Goal: Task Accomplishment & Management: Use online tool/utility

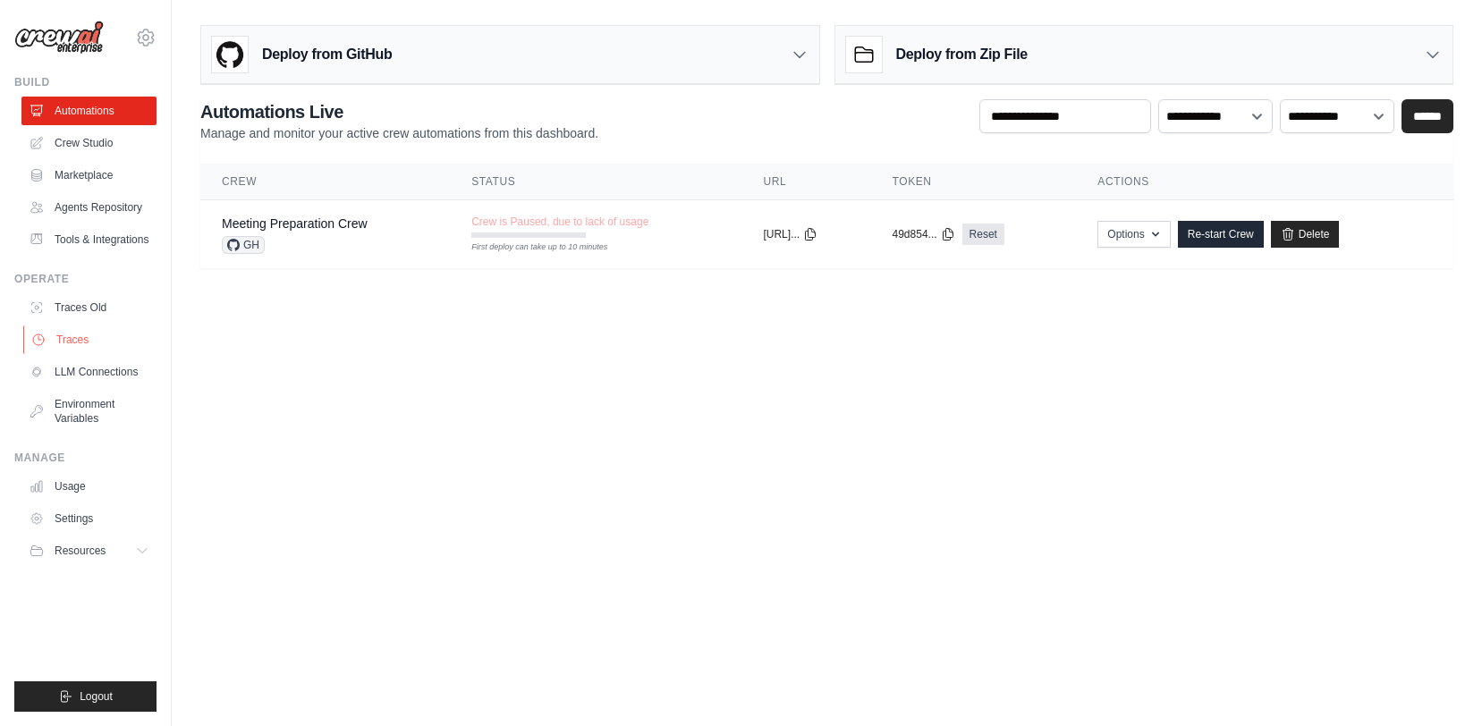
click at [85, 337] on link "Traces" at bounding box center [90, 340] width 135 height 29
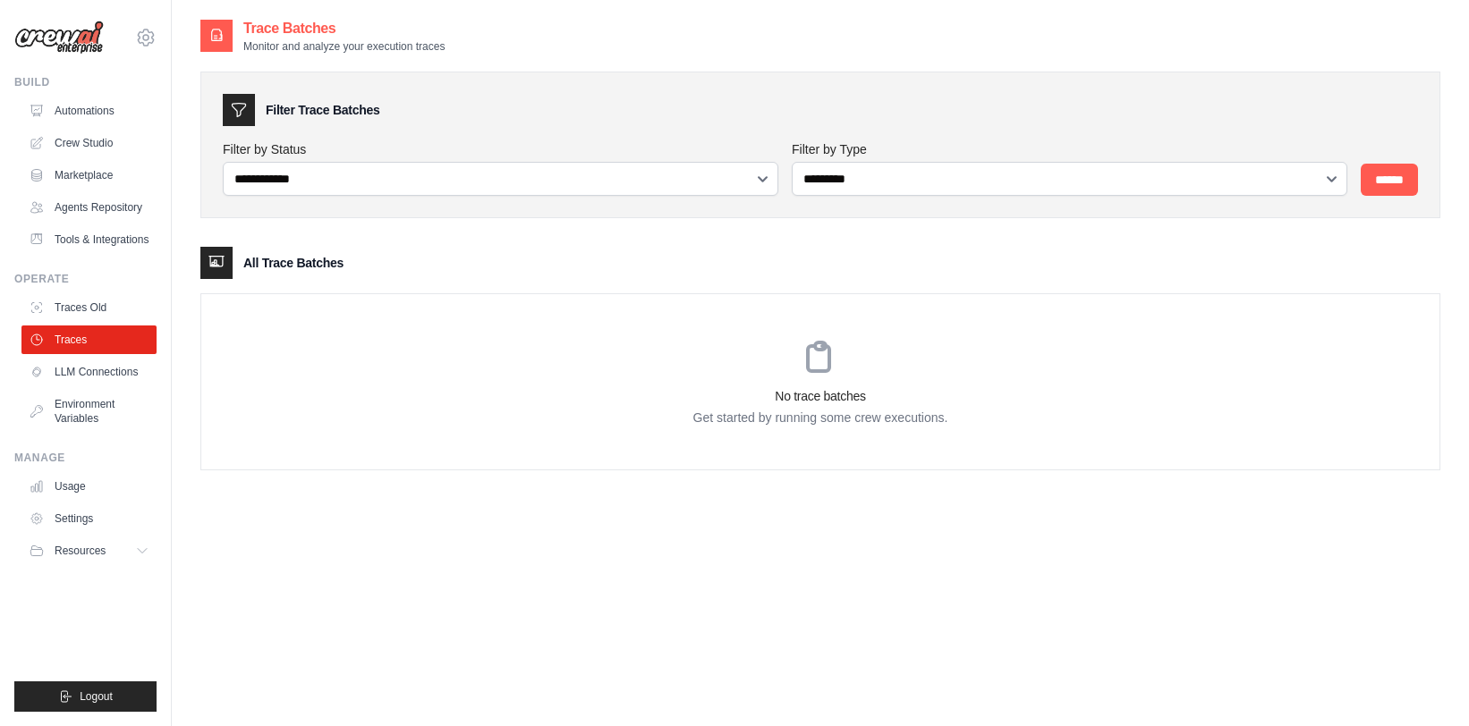
click at [90, 308] on link "Traces Old" at bounding box center [88, 307] width 135 height 29
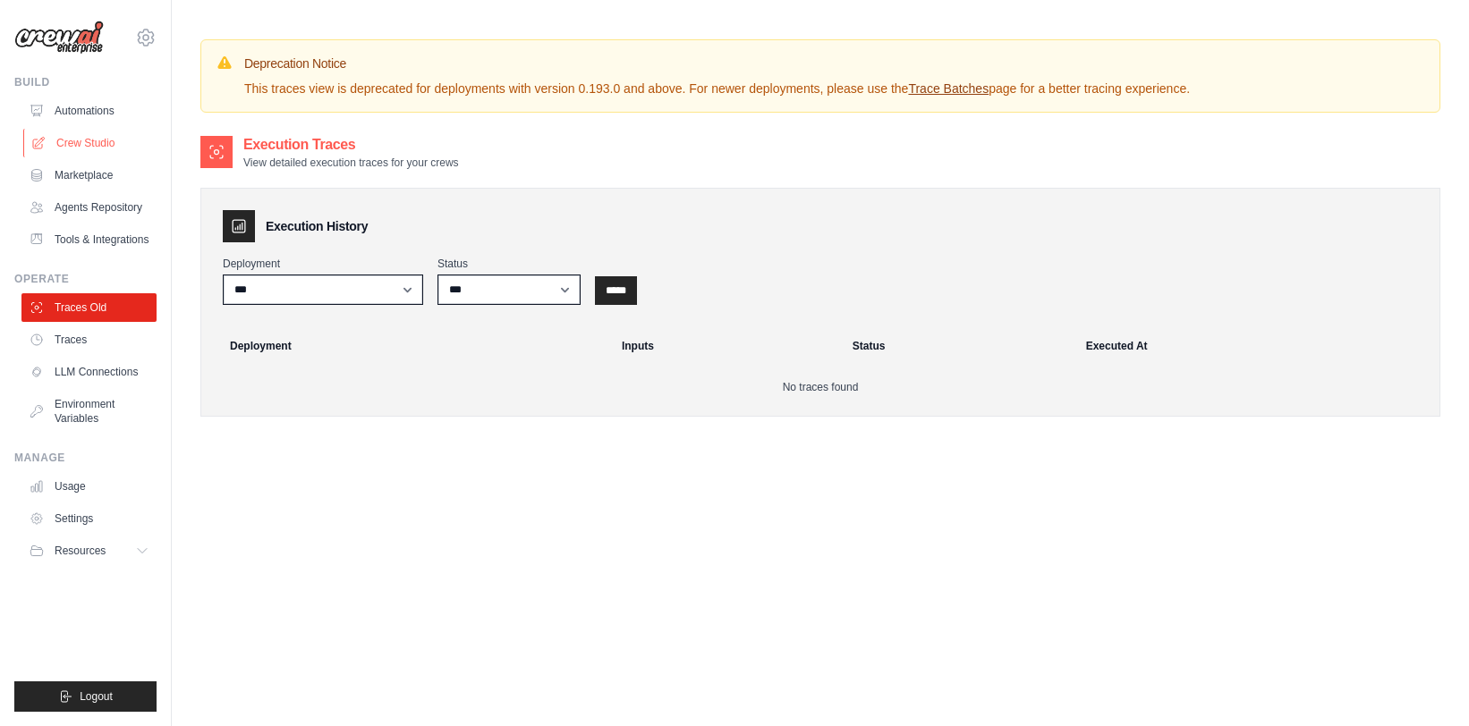
click at [103, 139] on link "Crew Studio" at bounding box center [90, 143] width 135 height 29
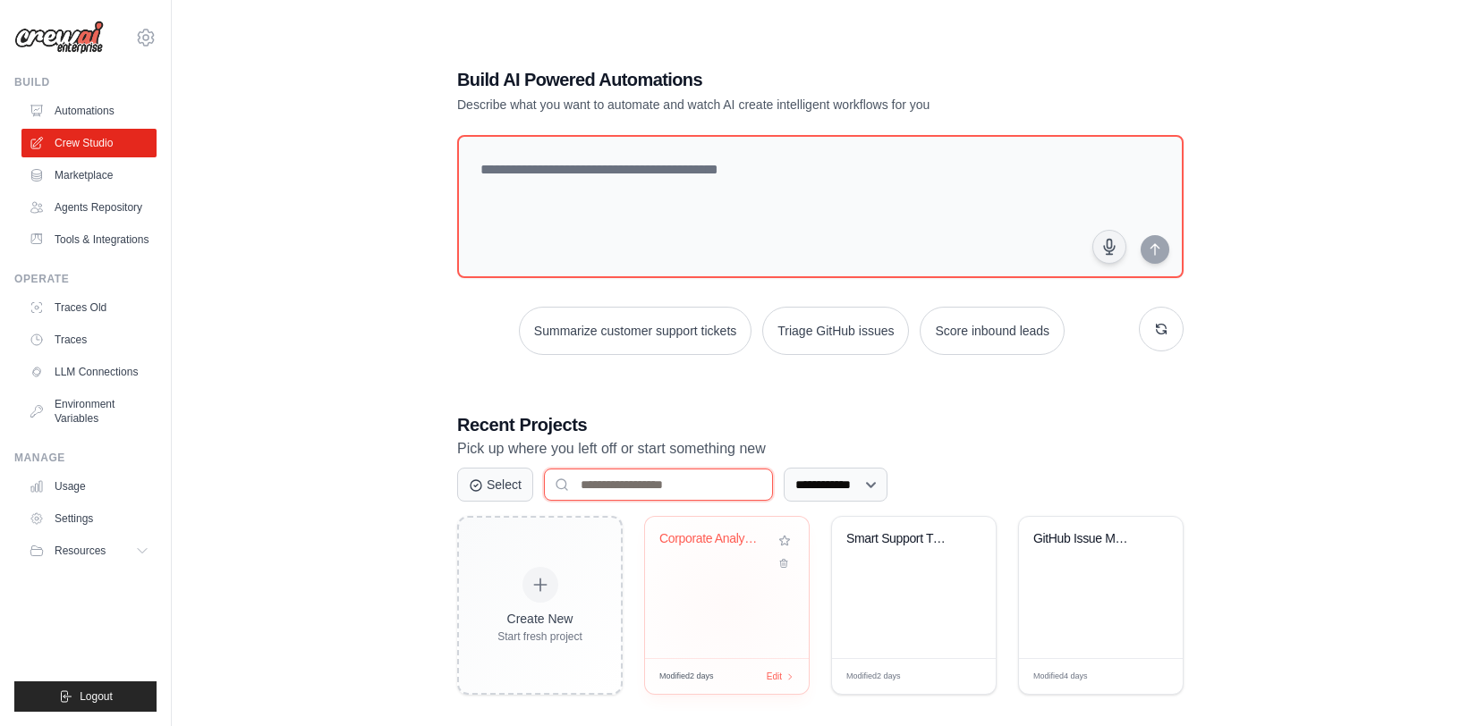
drag, startPoint x: 693, startPoint y: 485, endPoint x: 700, endPoint y: 542, distance: 57.6
click at [695, 488] on input at bounding box center [658, 485] width 229 height 32
click at [714, 583] on div "Corporate Analysis Multi-Agent Syst..." at bounding box center [727, 587] width 164 height 141
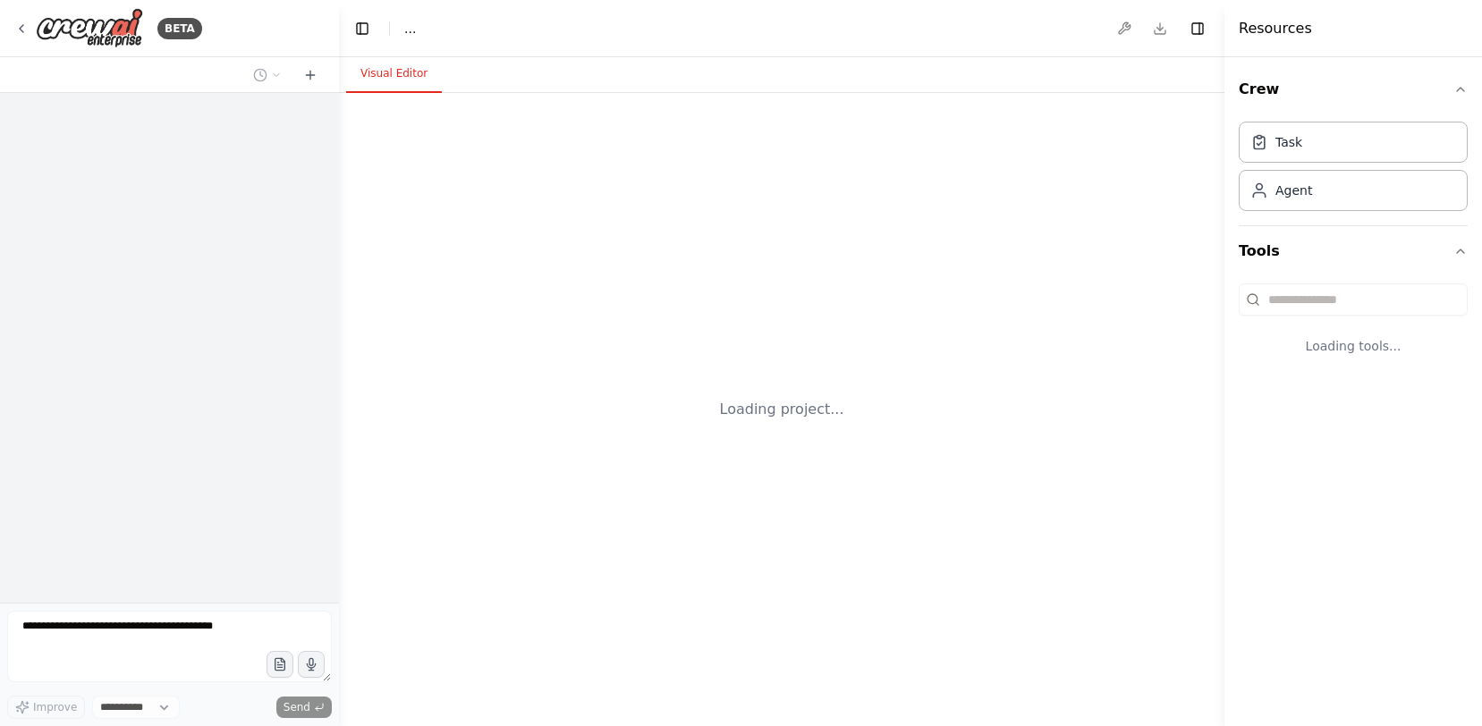
select select "****"
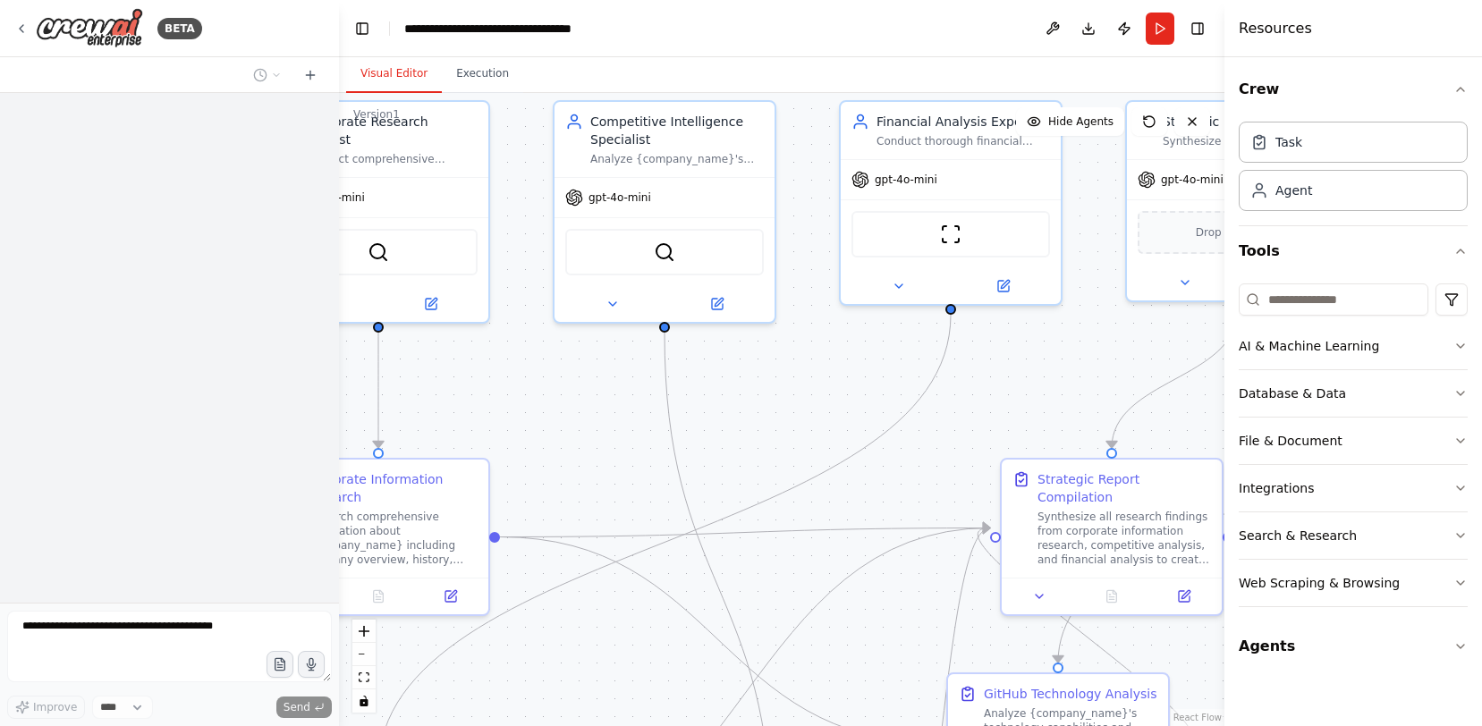
drag, startPoint x: 774, startPoint y: 552, endPoint x: 582, endPoint y: 444, distance: 220.7
click at [582, 444] on div ".deletable-edge-delete-btn { width: 20px; height: 20px; border: 0px solid #ffff…" at bounding box center [782, 409] width 886 height 633
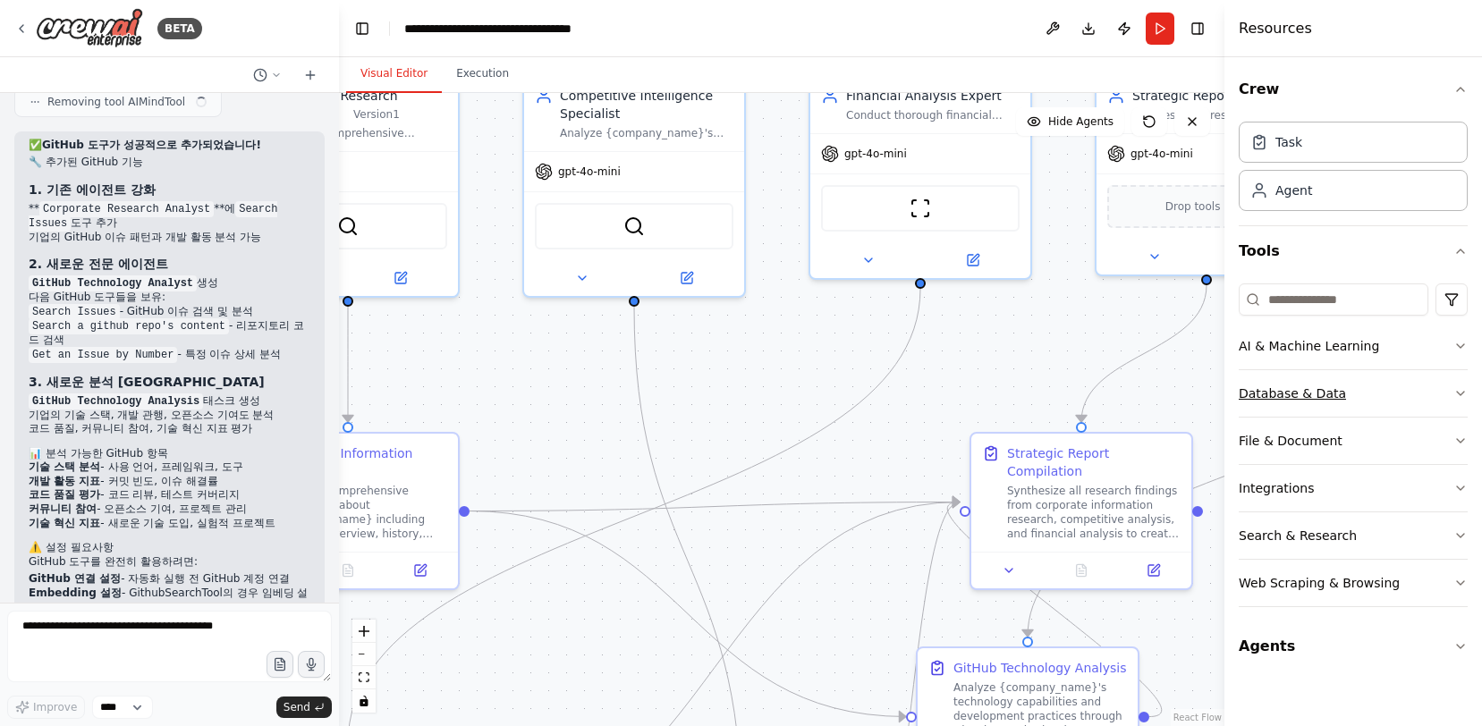
click at [1366, 395] on button "Database & Data" at bounding box center [1353, 393] width 229 height 47
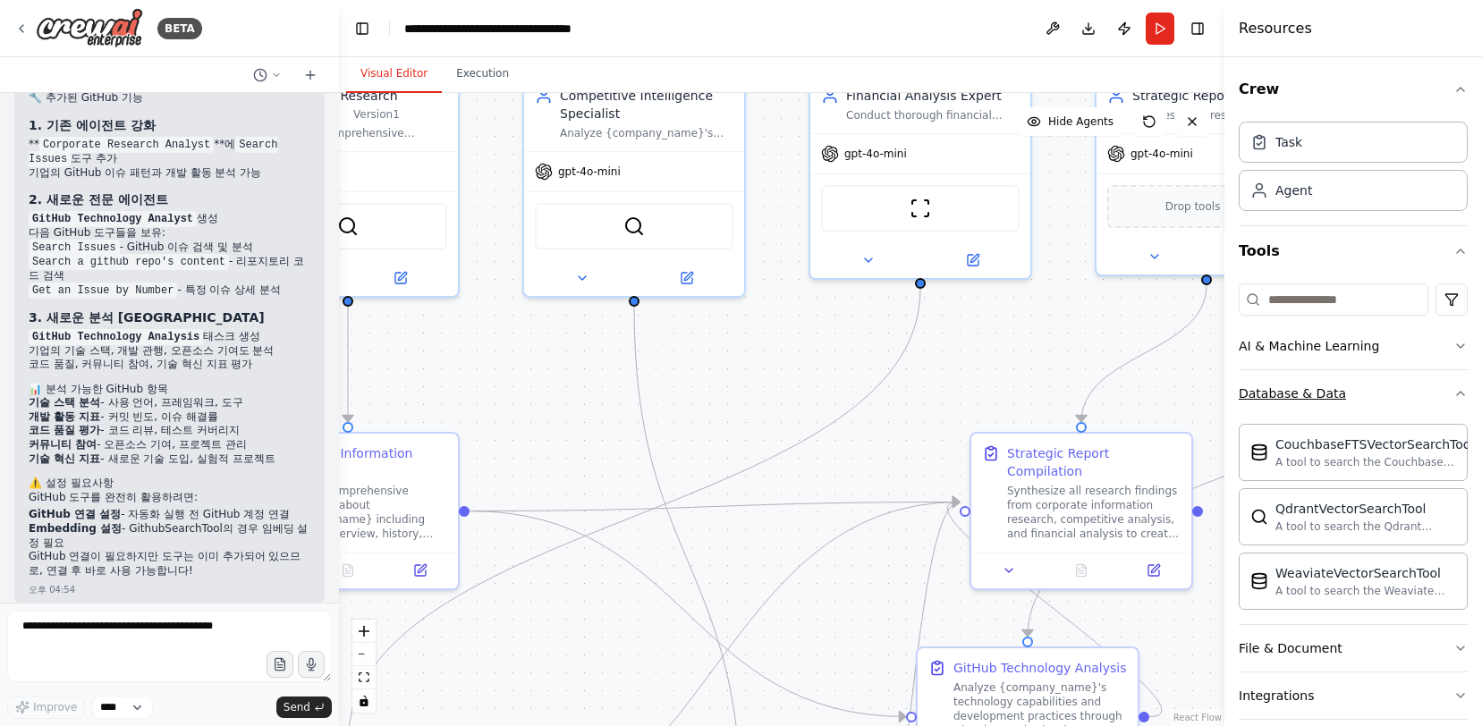
scroll to position [7056, 0]
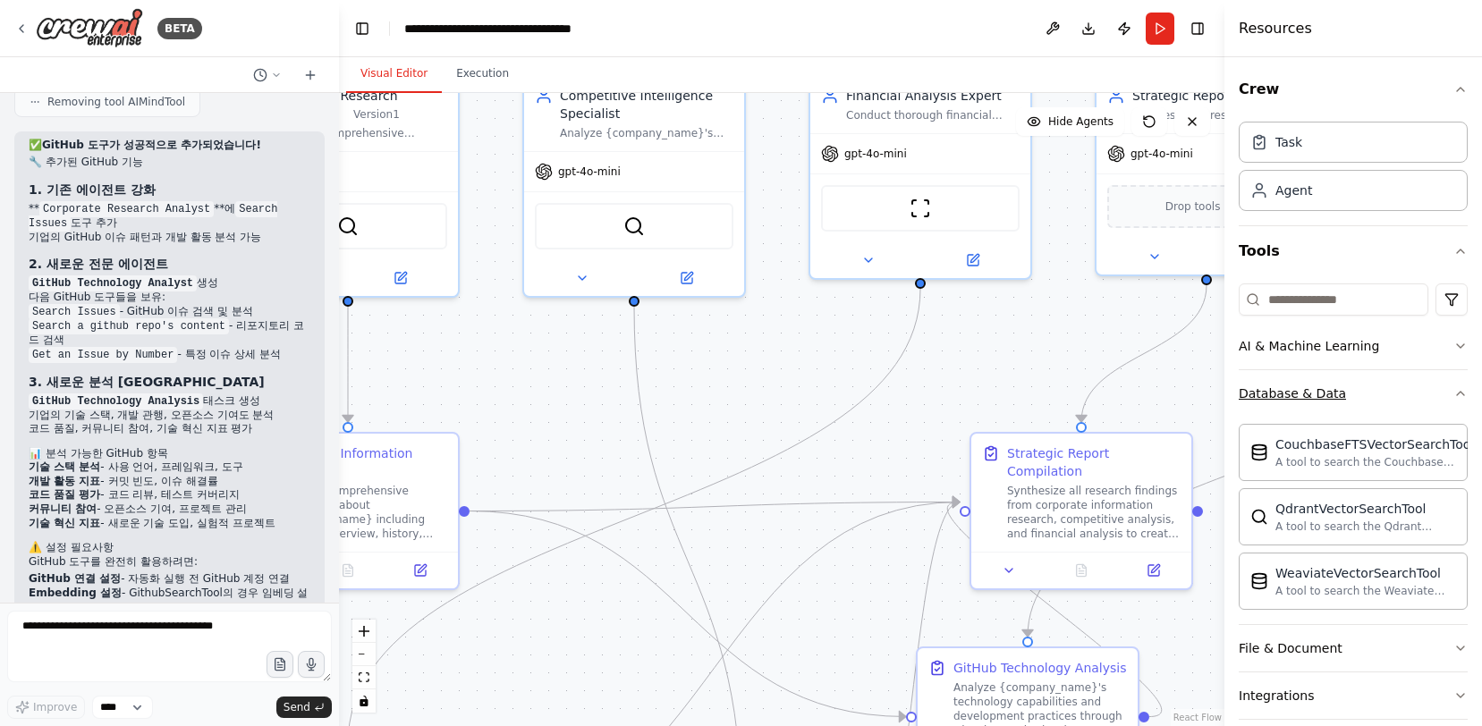
click at [1390, 392] on button "Database & Data" at bounding box center [1353, 393] width 229 height 47
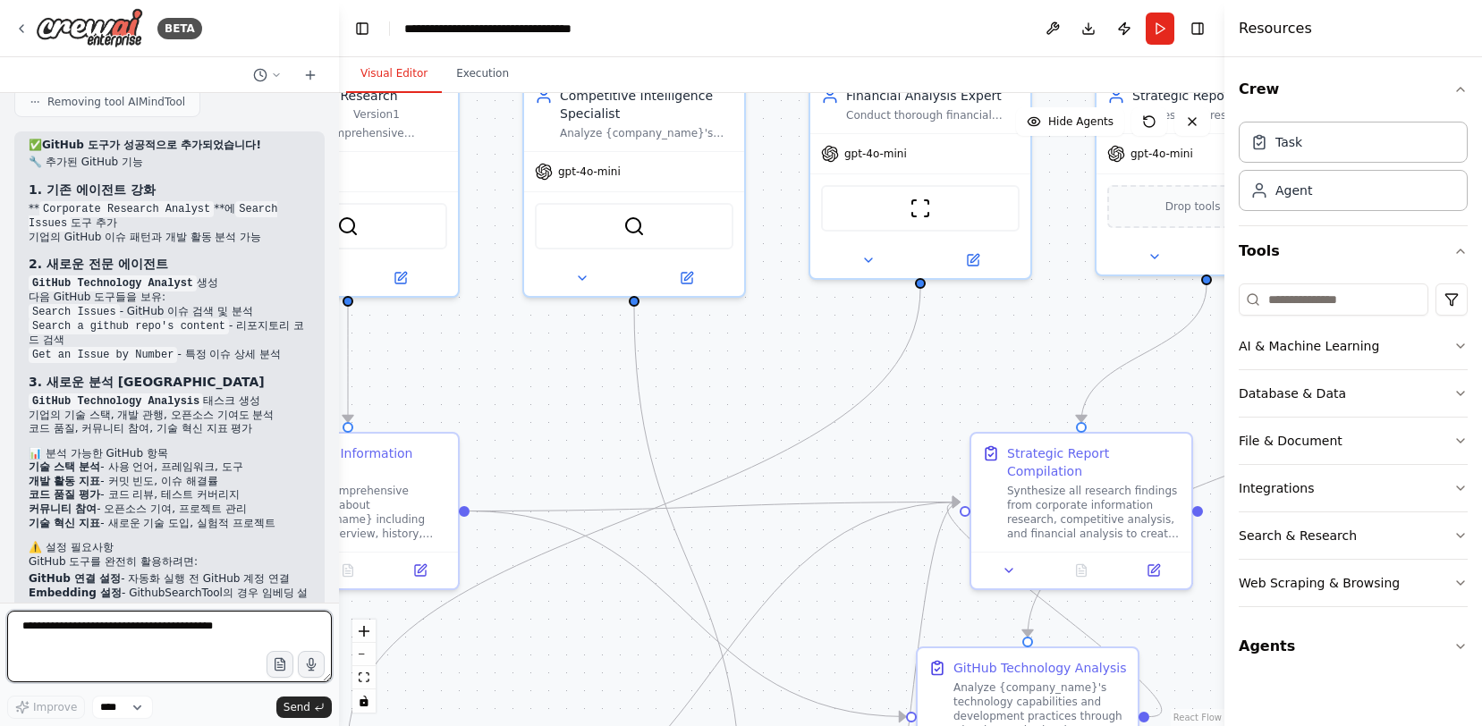
click at [165, 642] on textarea at bounding box center [169, 647] width 325 height 72
type textarea "*"
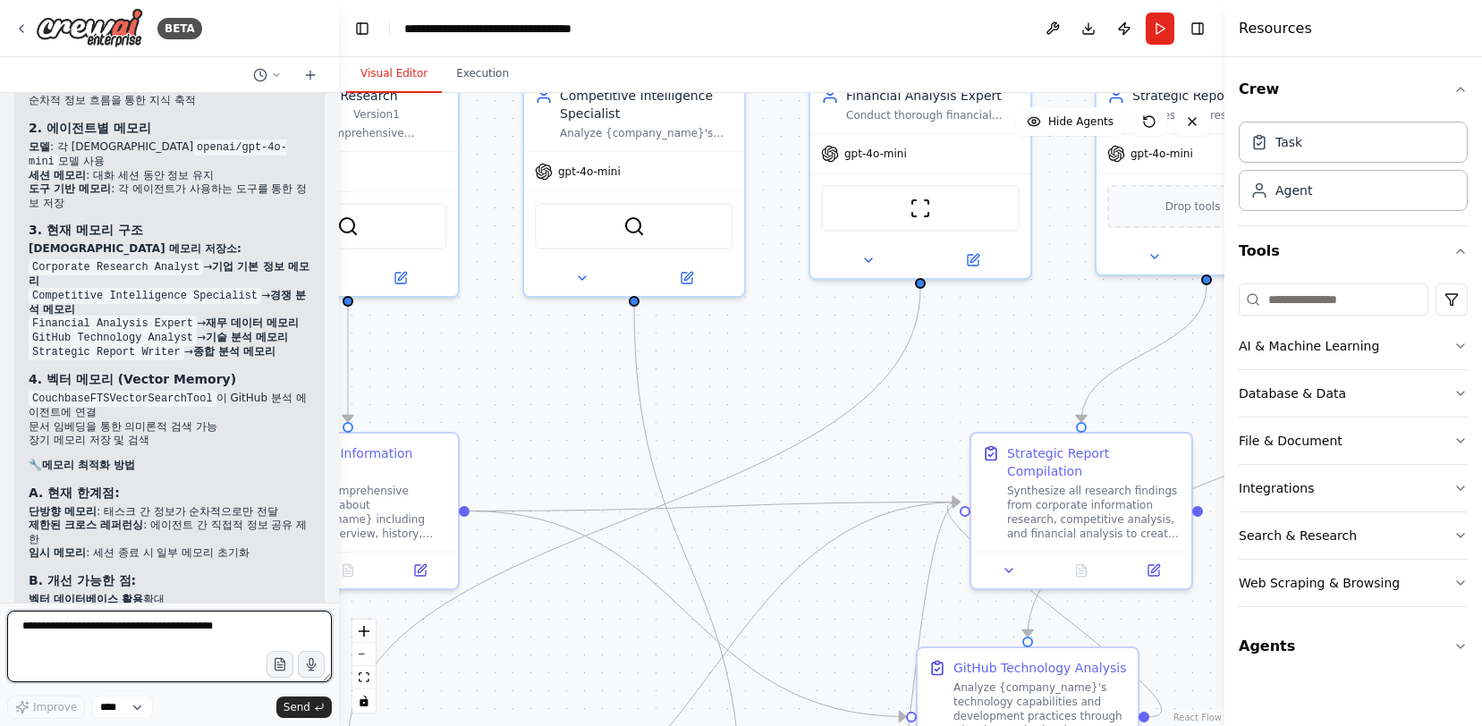
scroll to position [9192, 0]
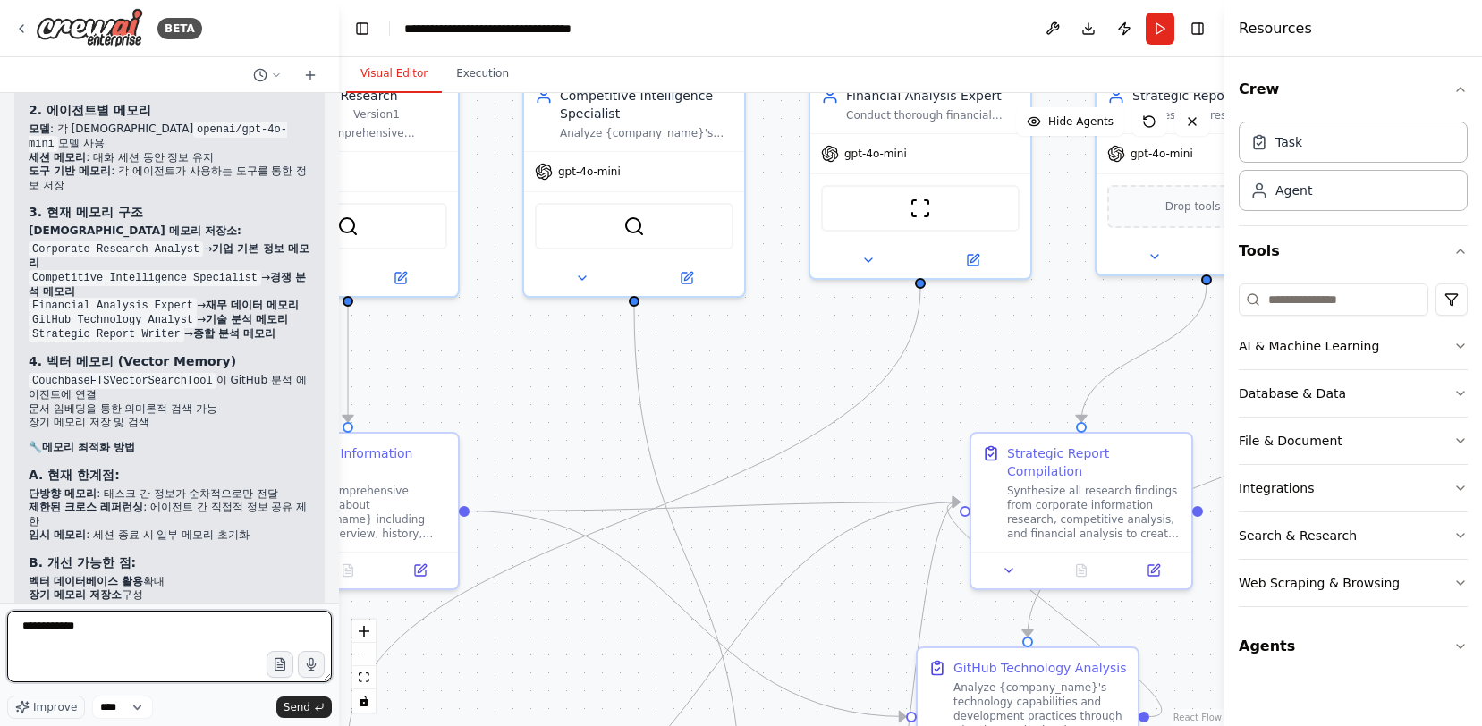
type textarea "**********"
click at [1104, 238] on div at bounding box center [1207, 253] width 220 height 36
click at [571, 429] on div ".deletable-edge-delete-btn { width: 20px; height: 20px; border: 0px solid #ffff…" at bounding box center [782, 409] width 886 height 633
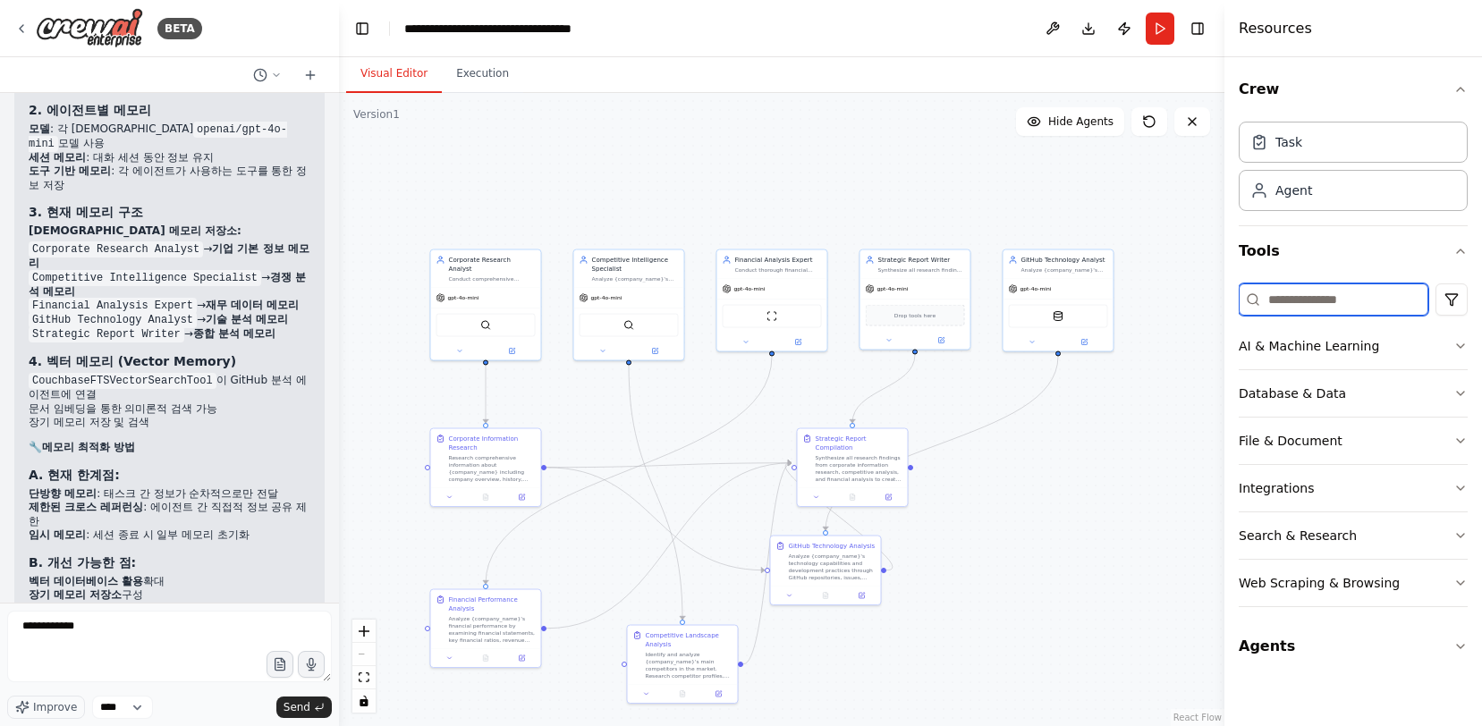
click at [1349, 302] on input at bounding box center [1334, 300] width 190 height 32
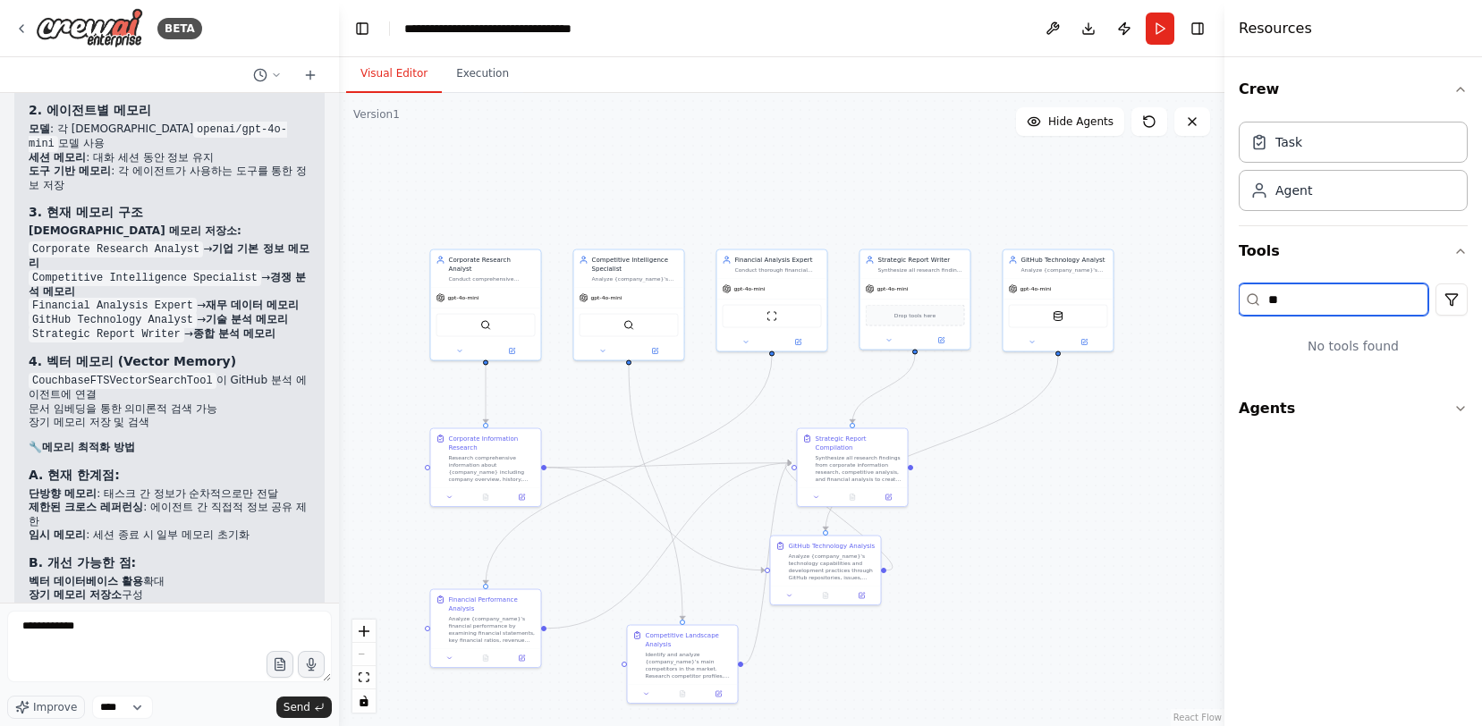
type input "*"
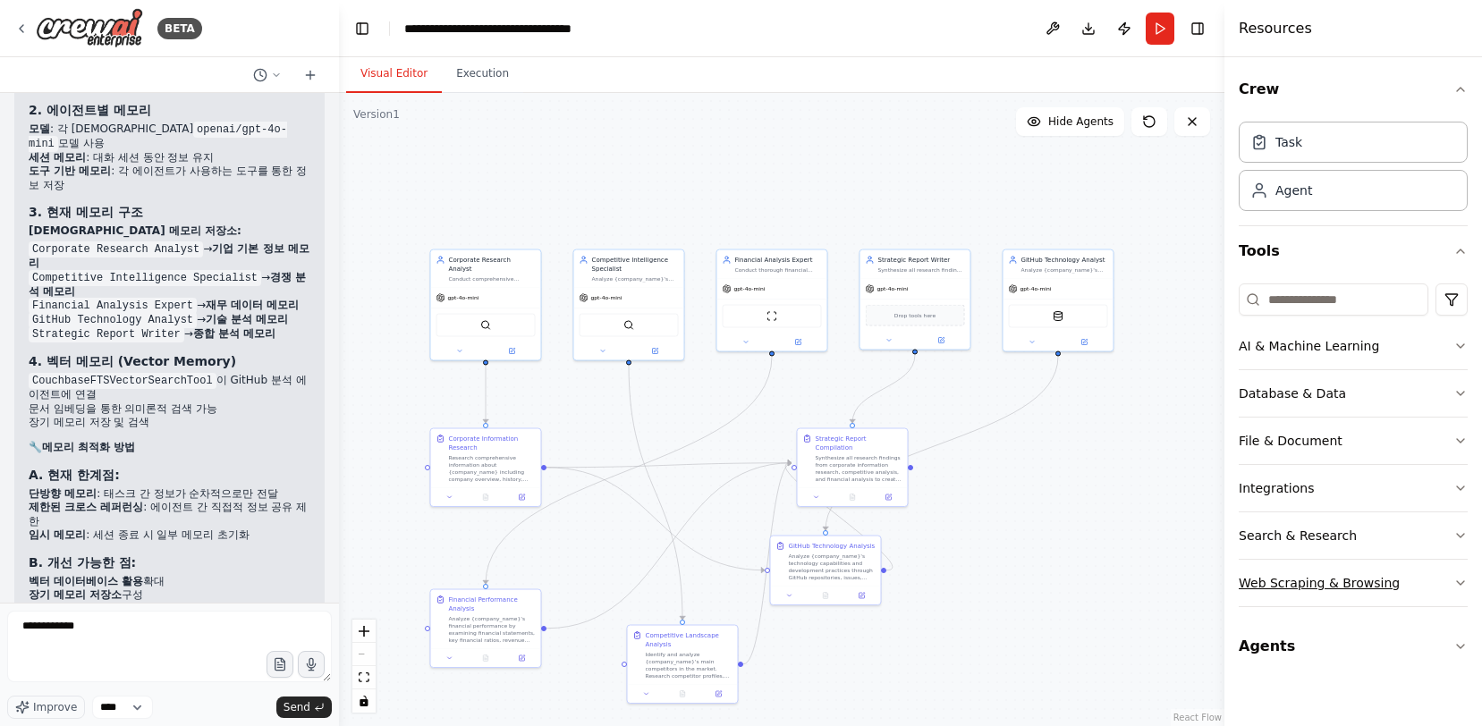
click at [1412, 599] on button "Web Scraping & Browsing" at bounding box center [1353, 583] width 229 height 47
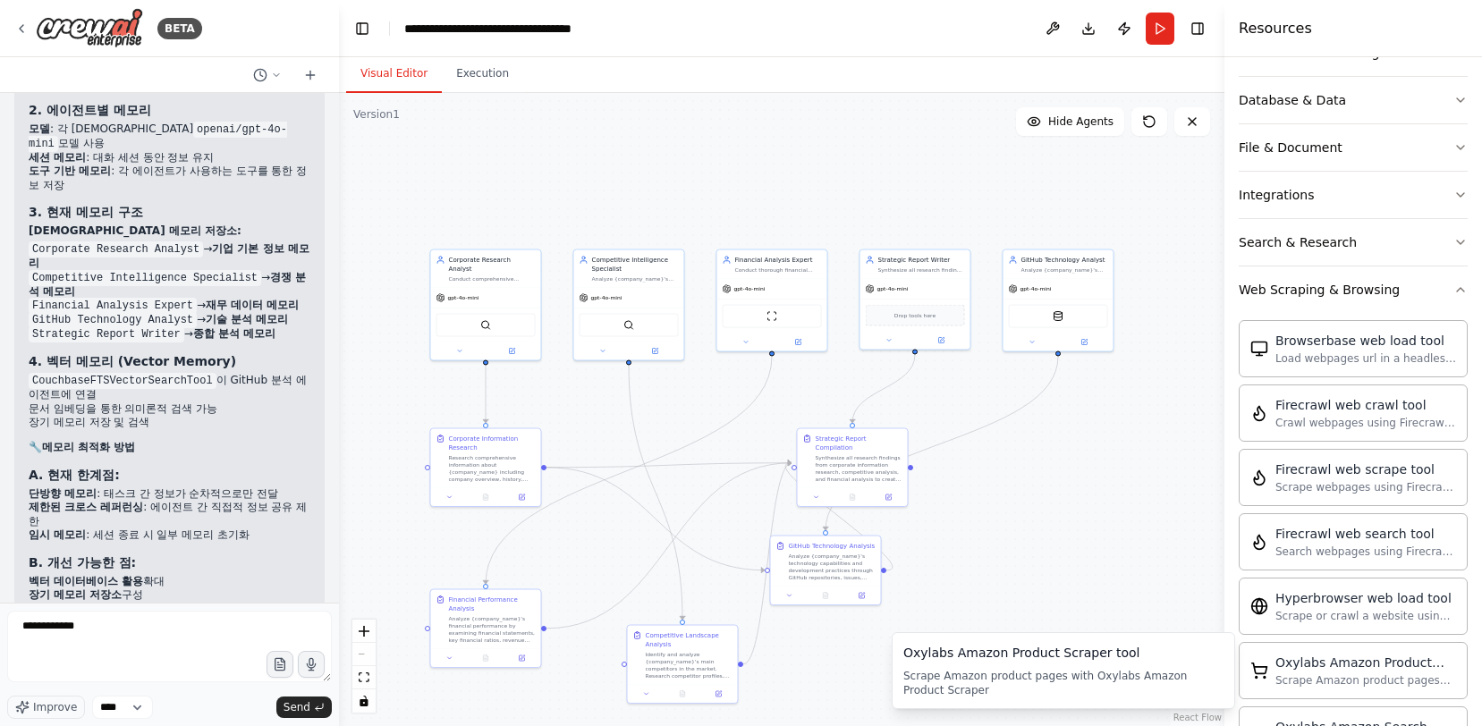
scroll to position [182, 0]
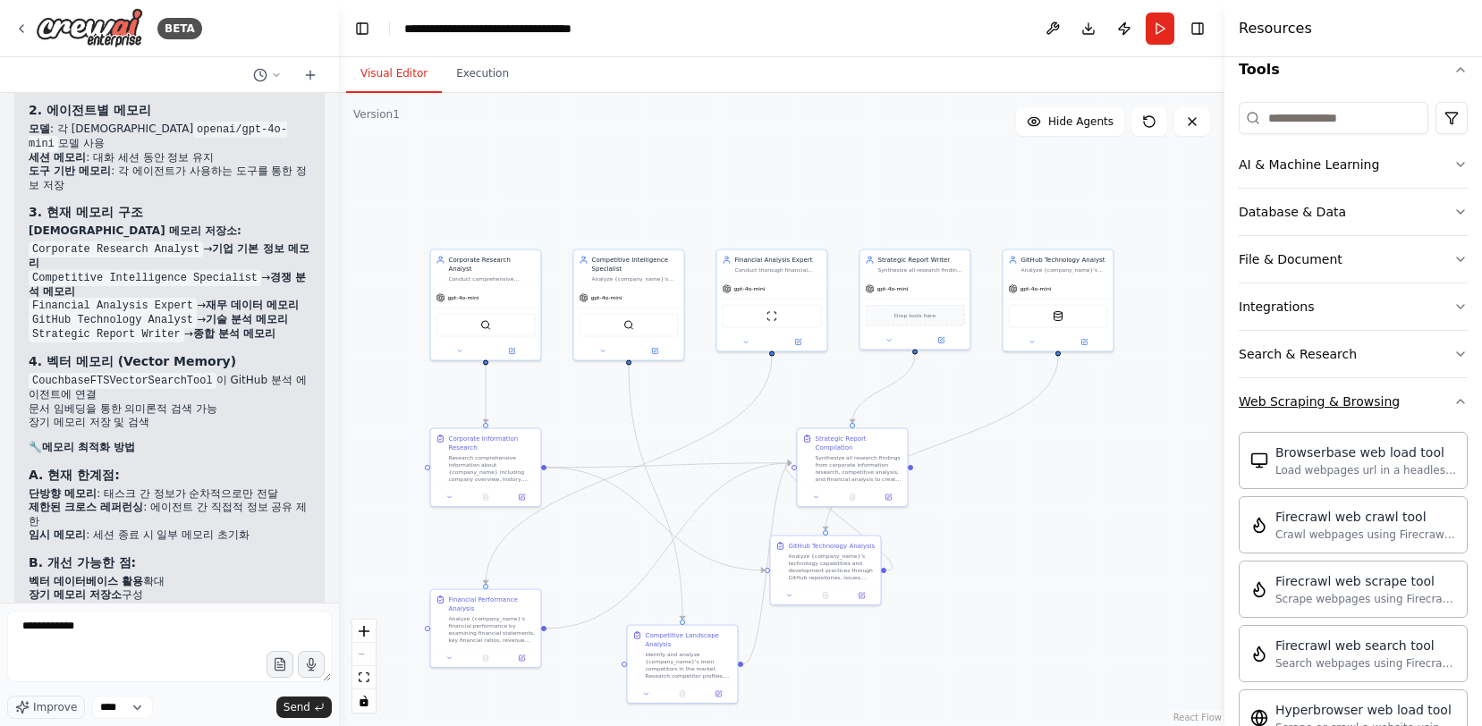
click at [1391, 395] on button "Web Scraping & Browsing" at bounding box center [1353, 401] width 229 height 47
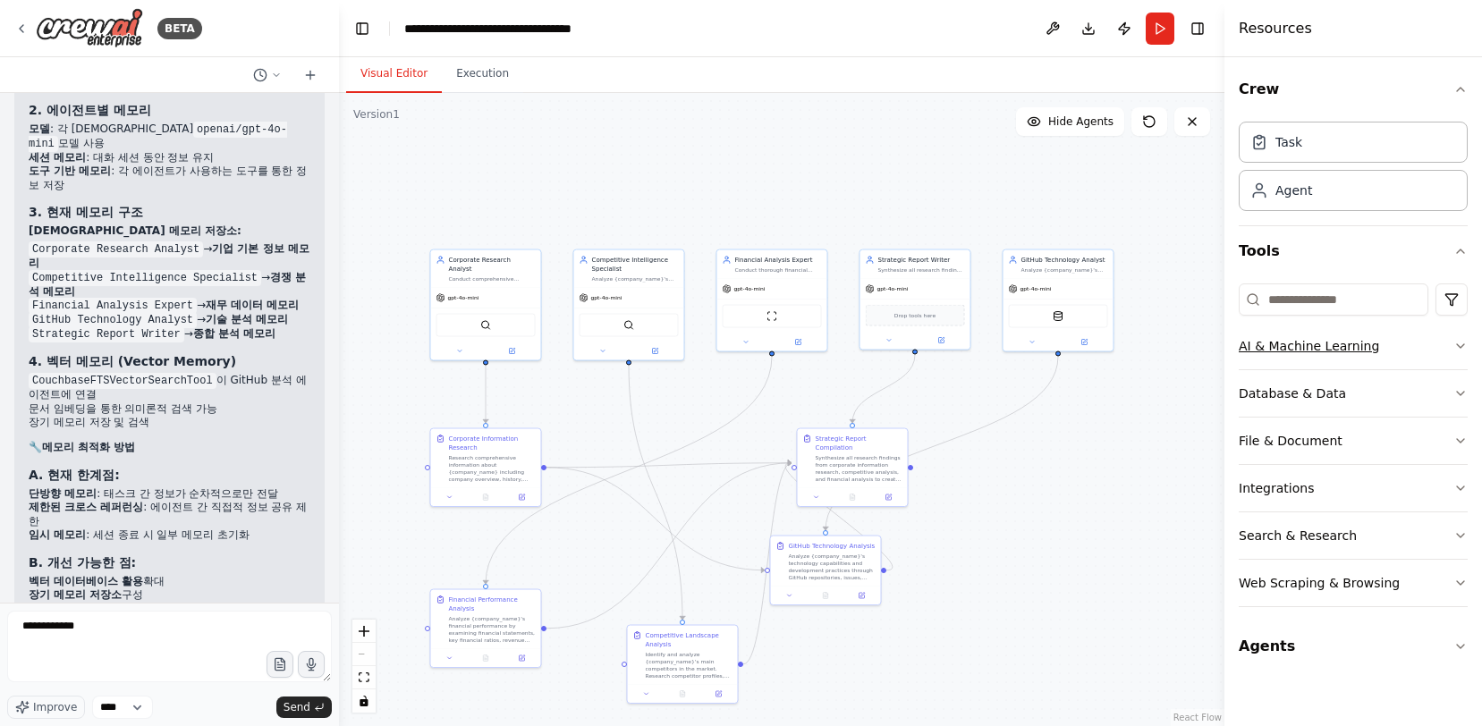
click at [1430, 359] on button "AI & Machine Learning" at bounding box center [1353, 346] width 229 height 47
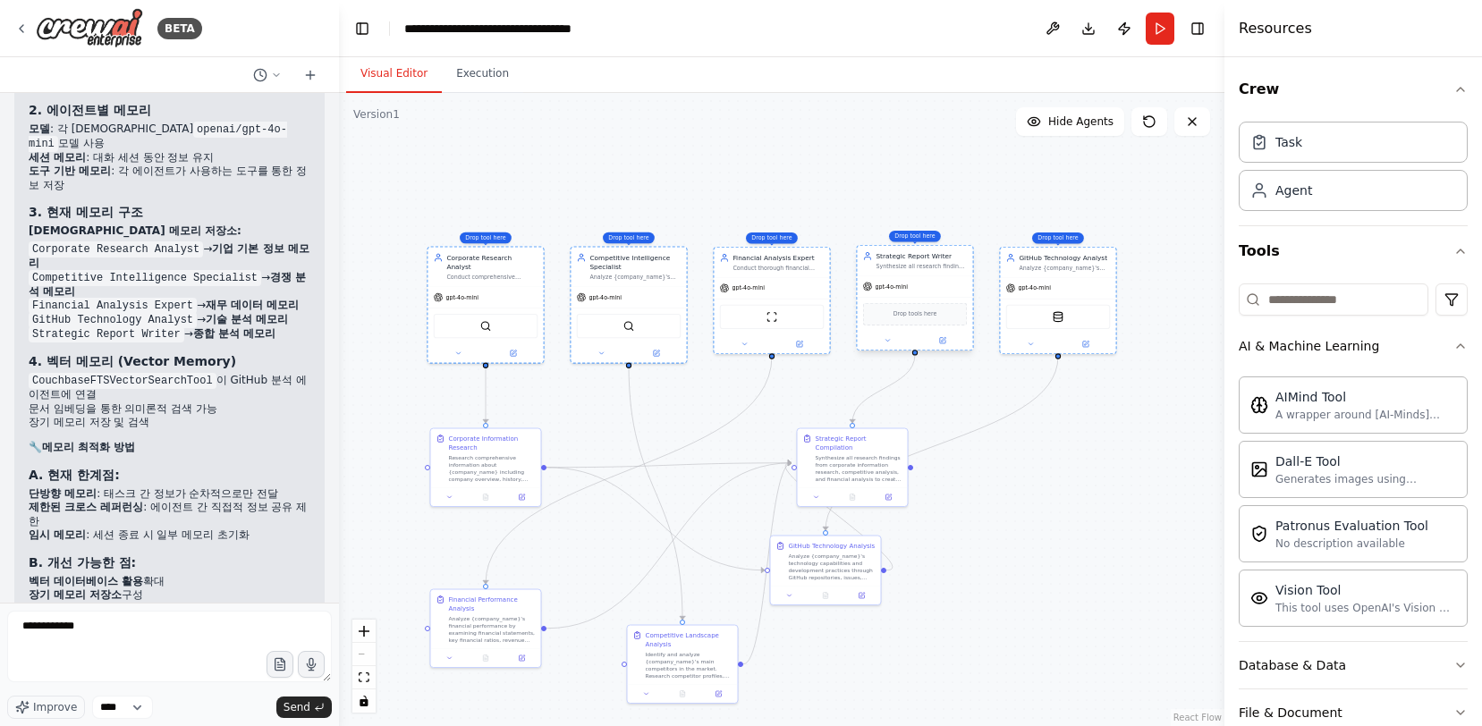
click at [1248, 416] on div "BETA 기업 분석을 위한 멀티에이전트 구축 오후 04:50 ▶ Thought process 기업 분석을 위한 멀티에이전트 시스템을 구축해드리…" at bounding box center [741, 363] width 1482 height 726
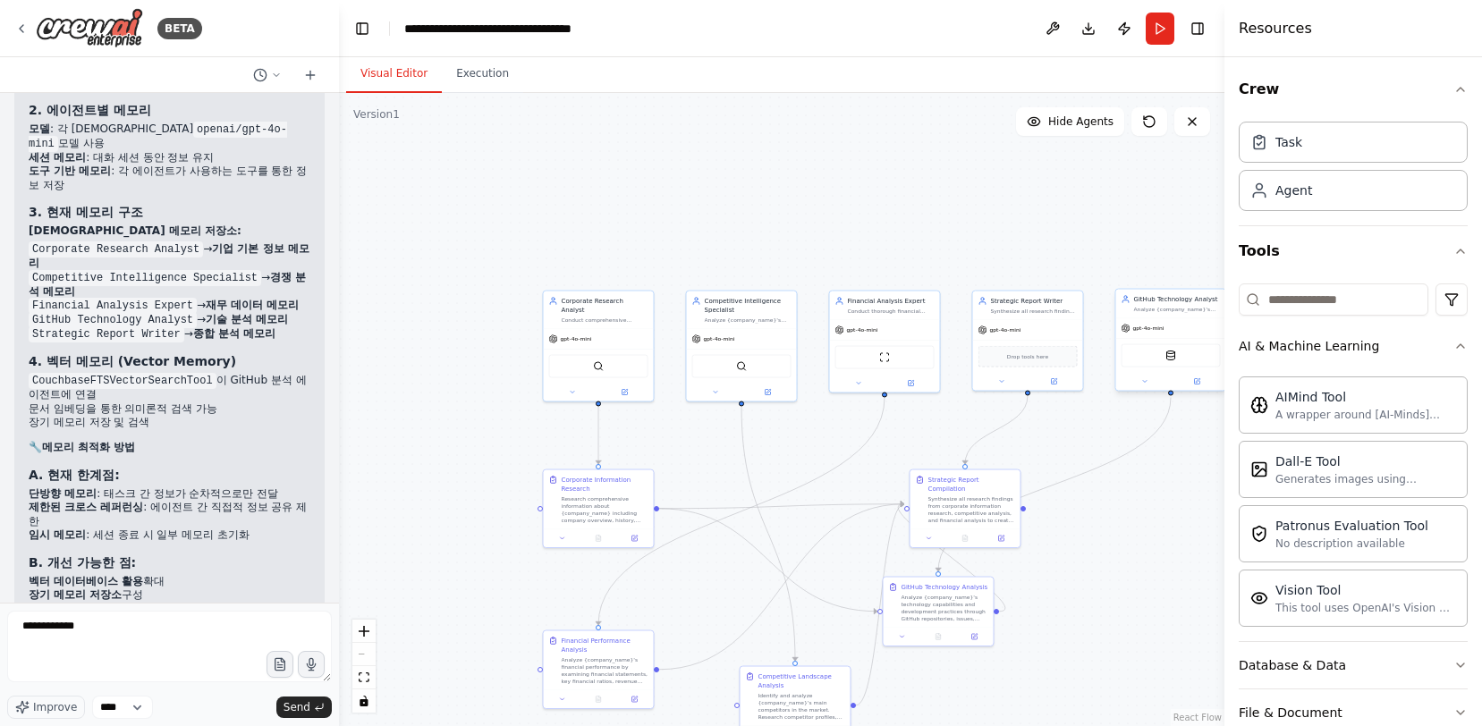
click at [1151, 335] on div "gpt-4o-mini" at bounding box center [1172, 328] width 110 height 20
click at [1182, 338] on div "CouchbaseFTSVectorSearchTool" at bounding box center [1172, 355] width 110 height 35
click at [1190, 386] on div at bounding box center [1172, 382] width 110 height 18
click at [1192, 382] on button at bounding box center [1197, 382] width 51 height 11
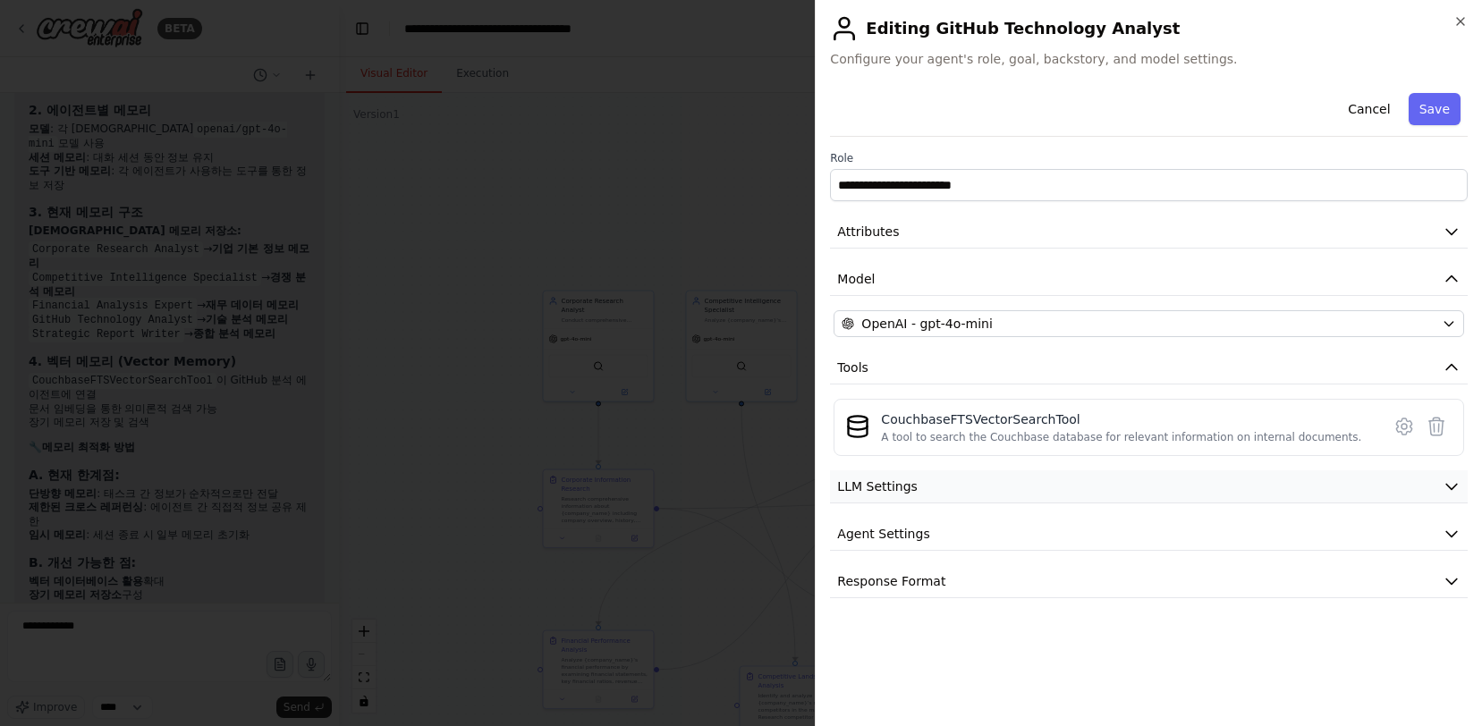
click at [1158, 490] on button "LLM Settings" at bounding box center [1149, 487] width 638 height 33
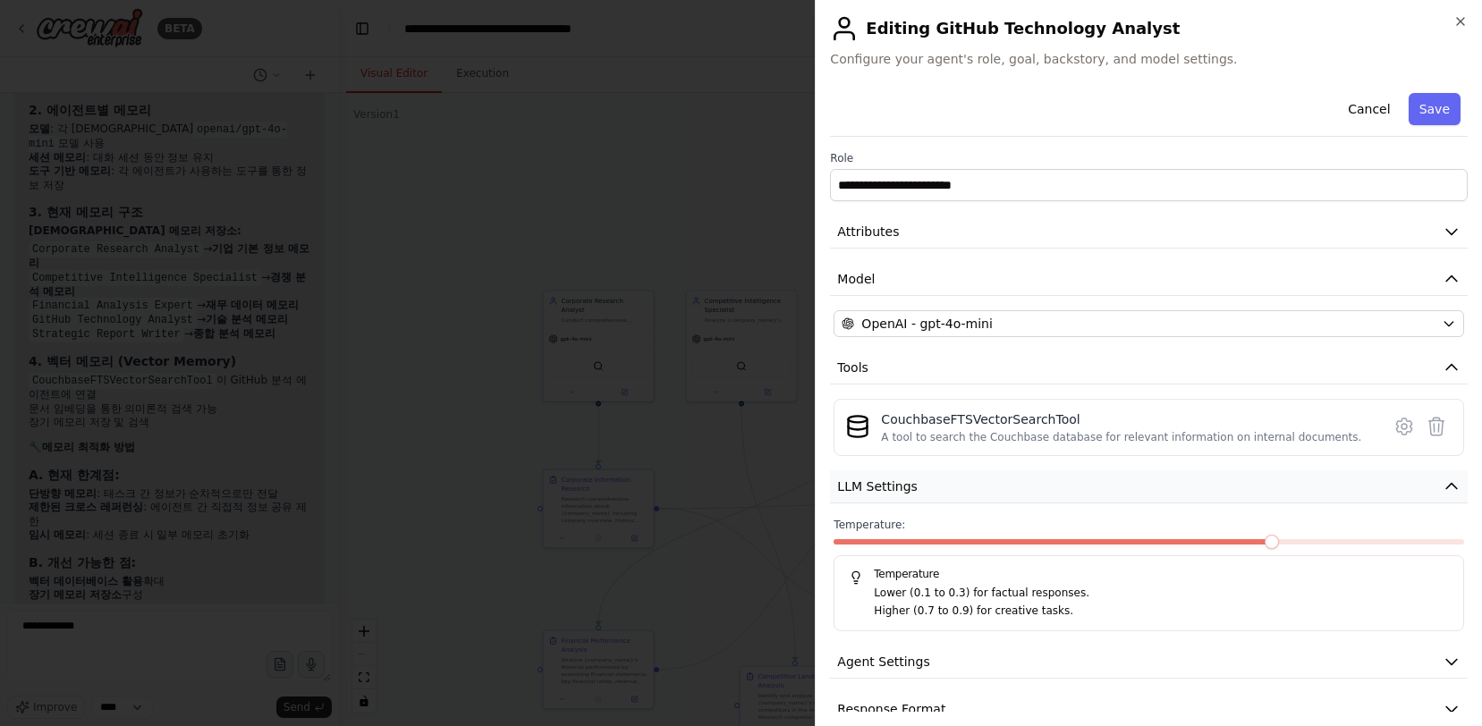
click at [1158, 490] on button "LLM Settings" at bounding box center [1149, 487] width 638 height 33
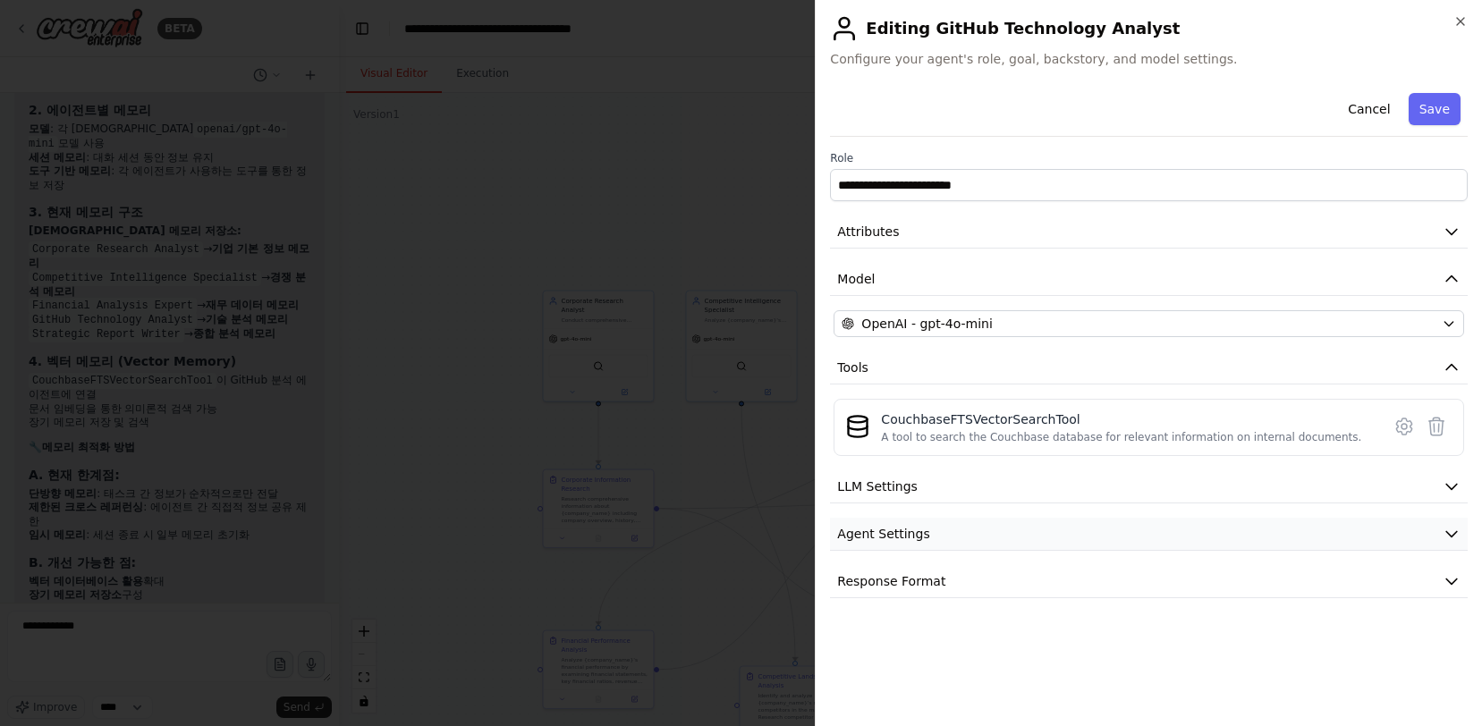
click at [1137, 527] on button "Agent Settings" at bounding box center [1149, 534] width 638 height 33
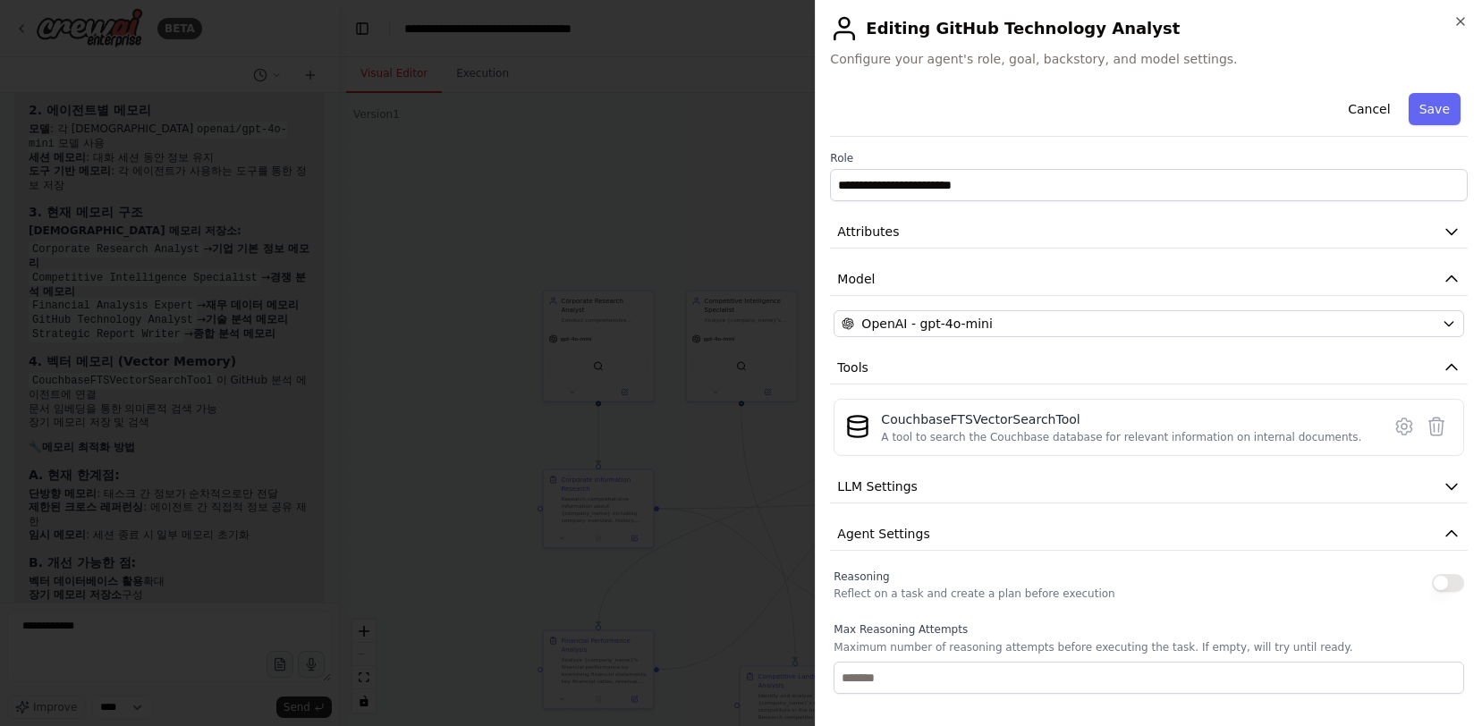
click at [1122, 215] on div "**********" at bounding box center [1149, 582] width 638 height 992
click at [1123, 217] on button "Attributes" at bounding box center [1149, 232] width 638 height 33
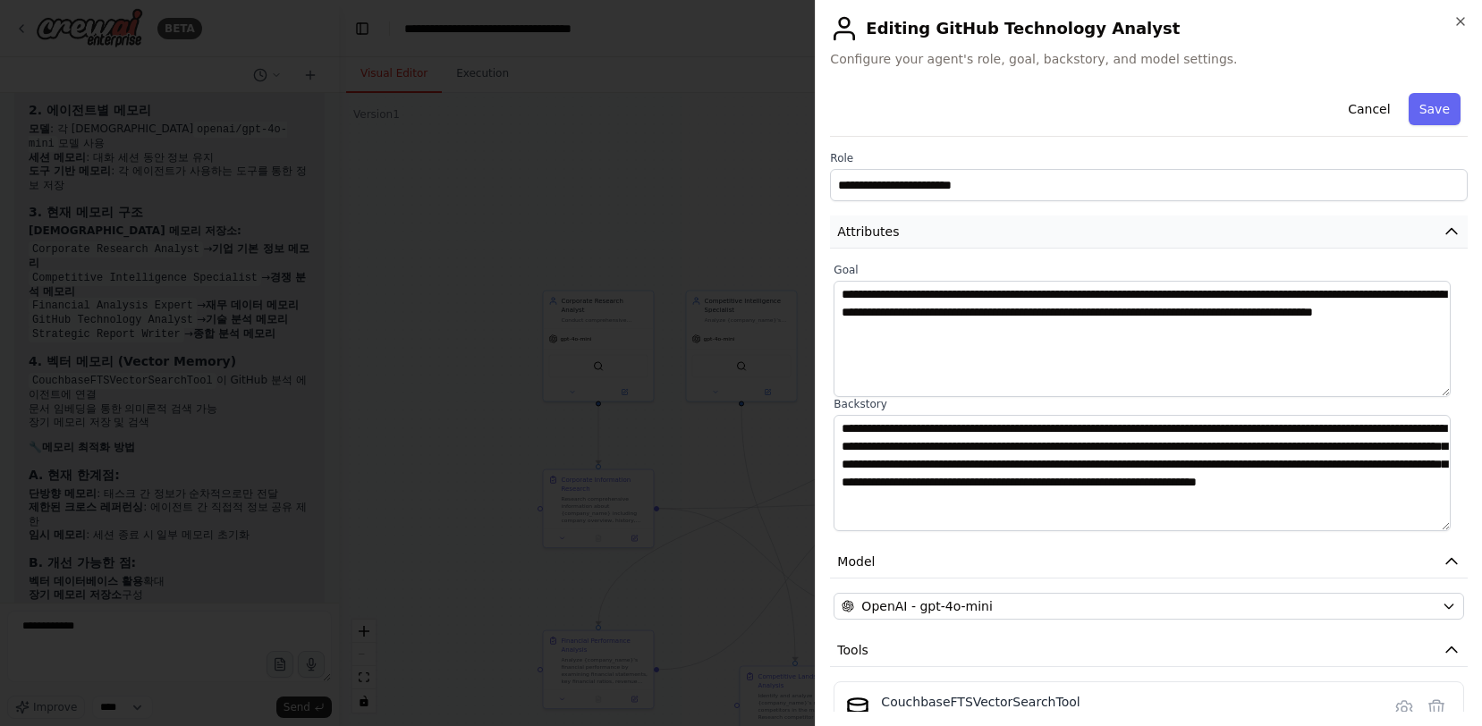
click at [1122, 226] on button "Attributes" at bounding box center [1149, 232] width 638 height 33
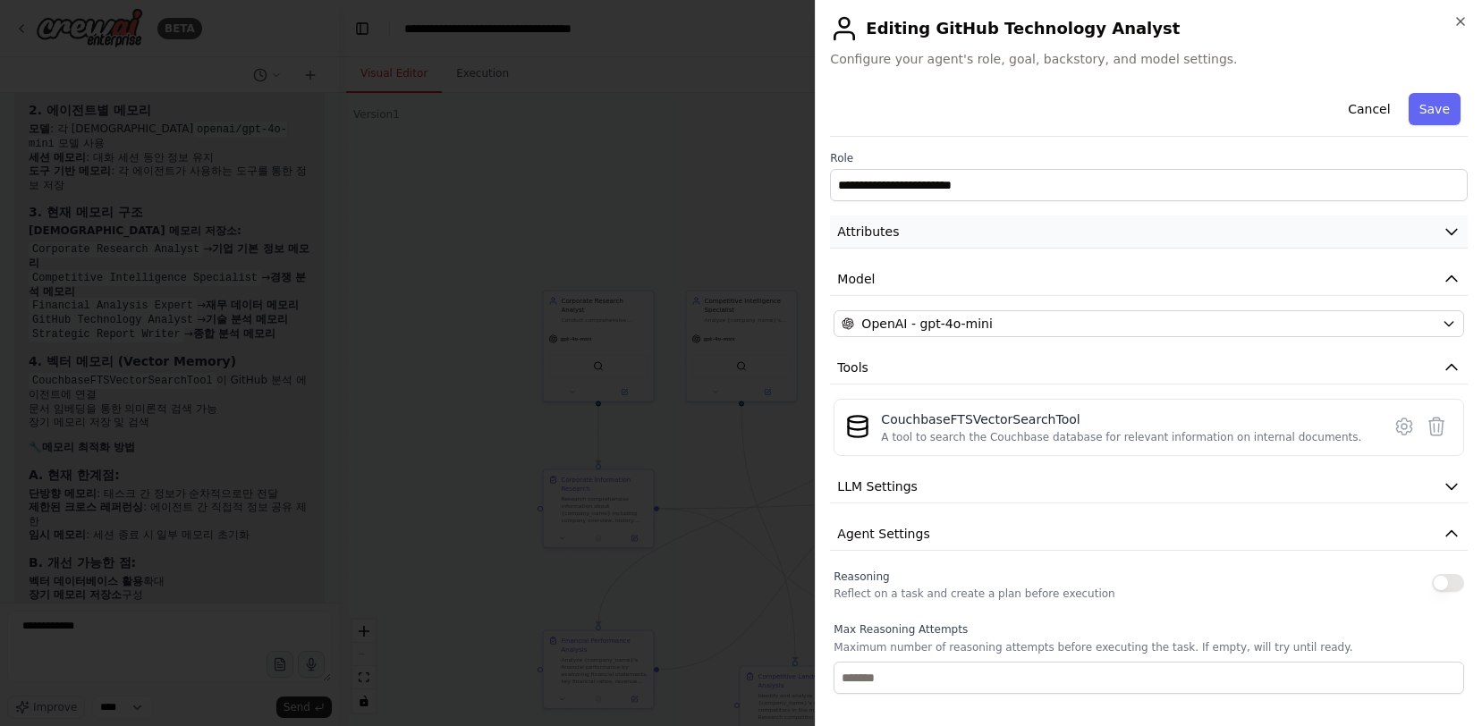
click at [1122, 226] on button "Attributes" at bounding box center [1149, 232] width 638 height 33
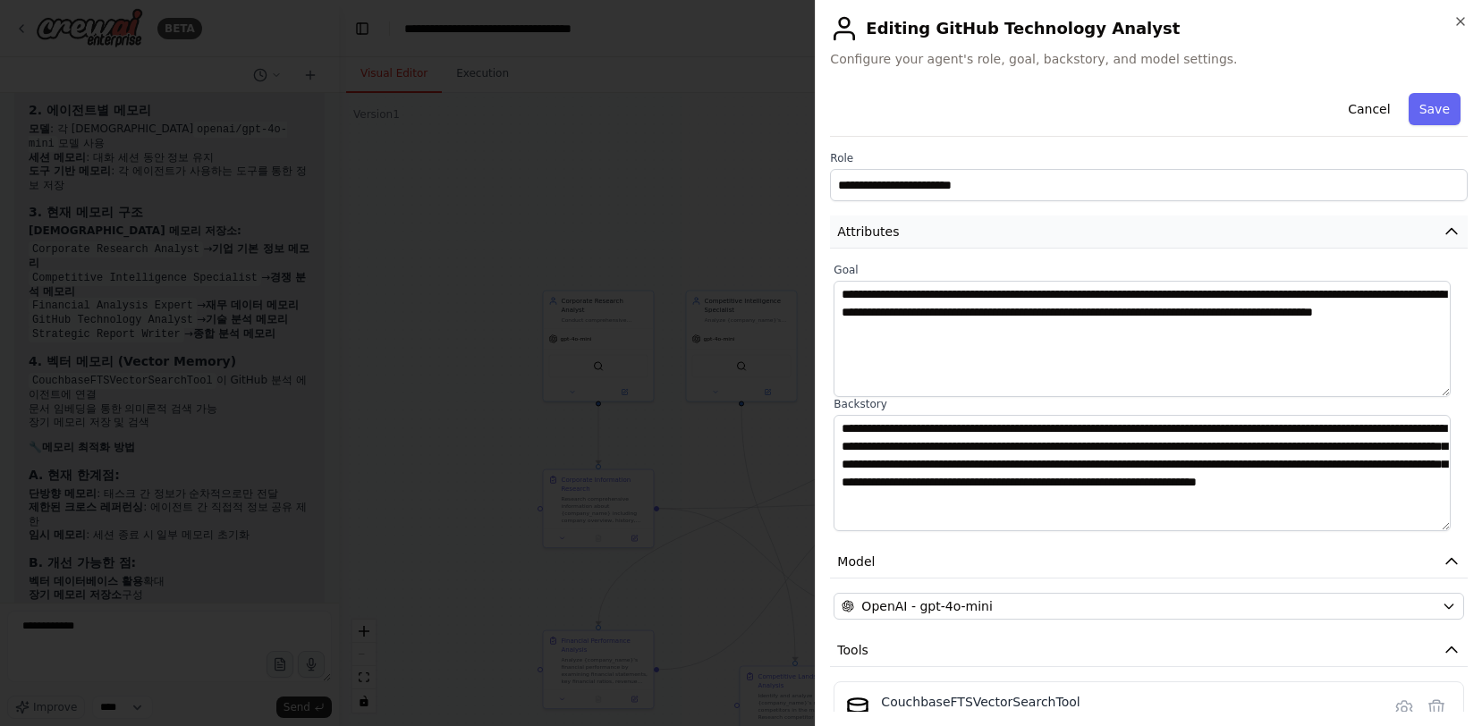
click at [1122, 226] on button "Attributes" at bounding box center [1149, 232] width 638 height 33
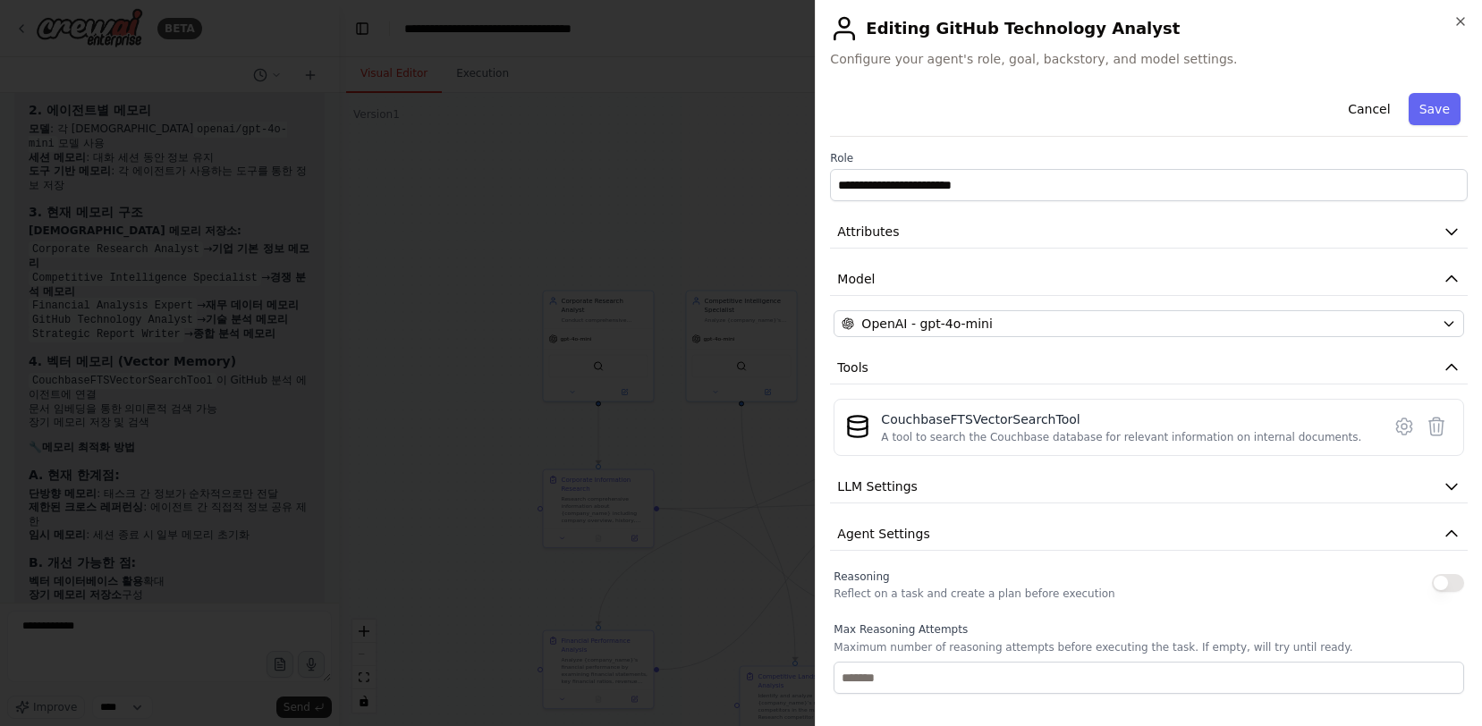
click at [1111, 261] on div "**********" at bounding box center [1149, 582] width 638 height 992
click at [1104, 279] on button "Model" at bounding box center [1149, 279] width 638 height 33
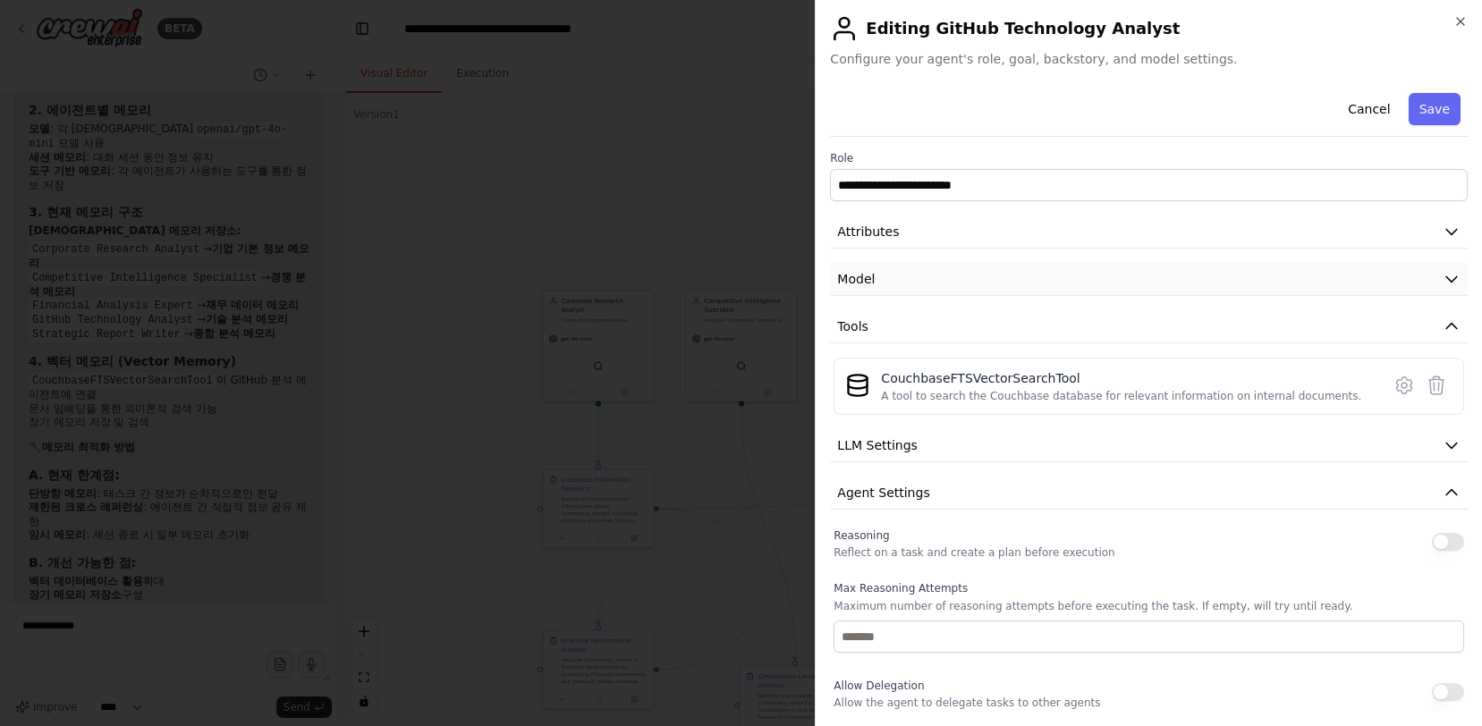
click at [1104, 279] on button "Model" at bounding box center [1149, 279] width 638 height 33
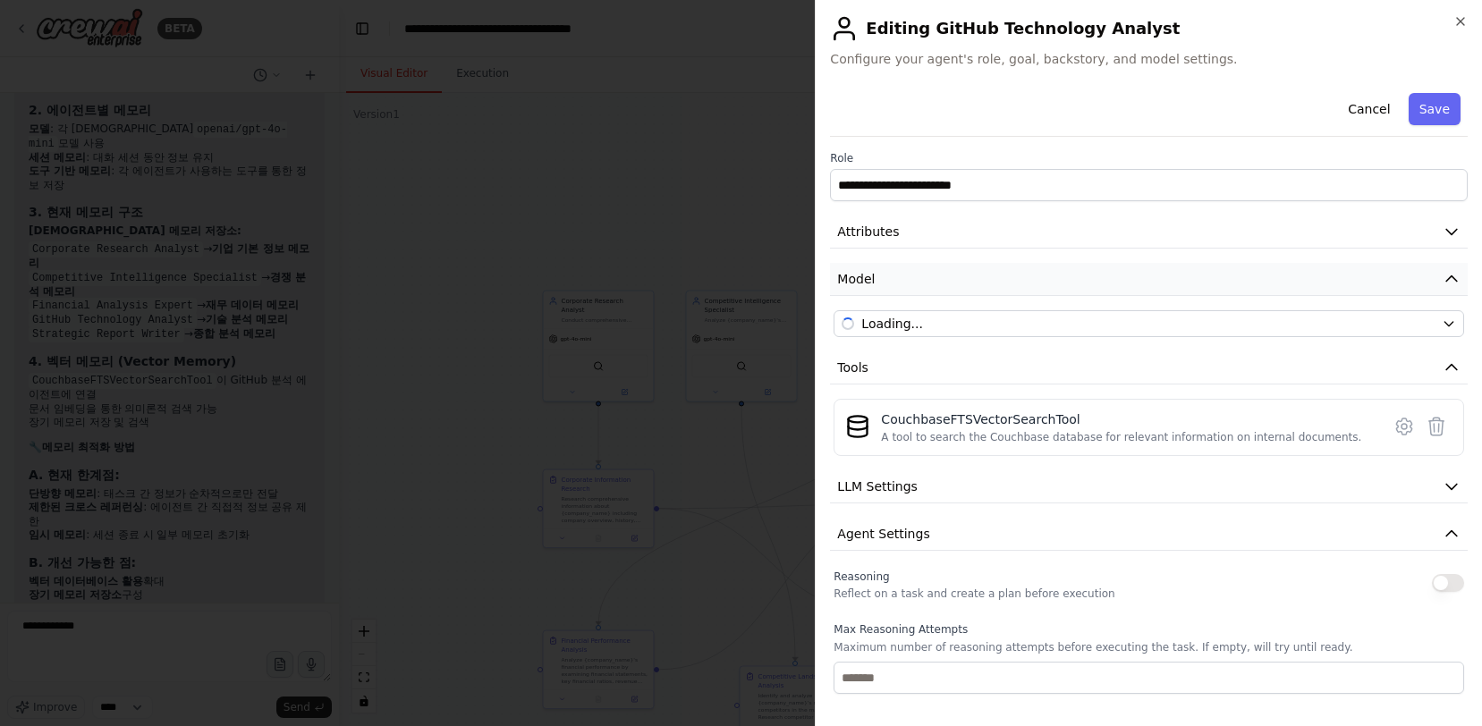
click at [1103, 279] on button "Model" at bounding box center [1149, 279] width 638 height 33
